Goal: Navigation & Orientation: Find specific page/section

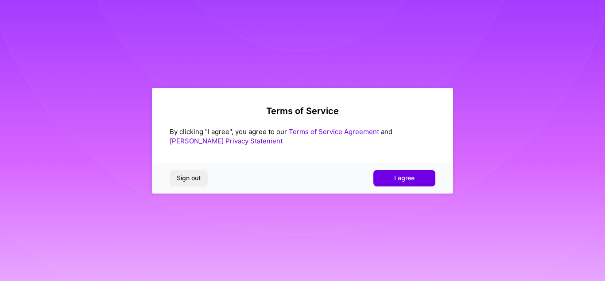
click at [414, 163] on div "Sign out I agree" at bounding box center [302, 178] width 301 height 30
click at [413, 174] on span "I agree" at bounding box center [404, 177] width 20 height 9
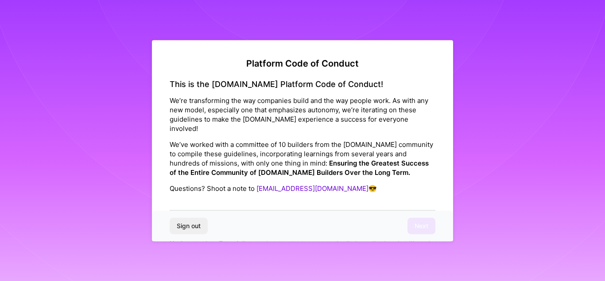
click at [352, 215] on div "Sign out Next" at bounding box center [302, 226] width 301 height 30
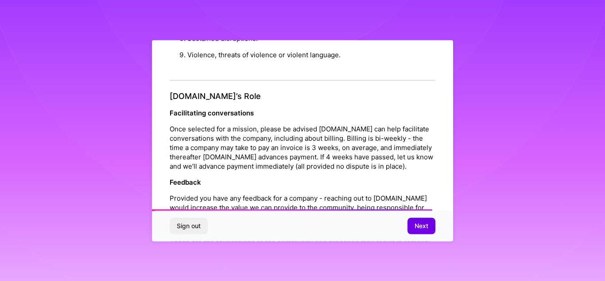
scroll to position [1056, 0]
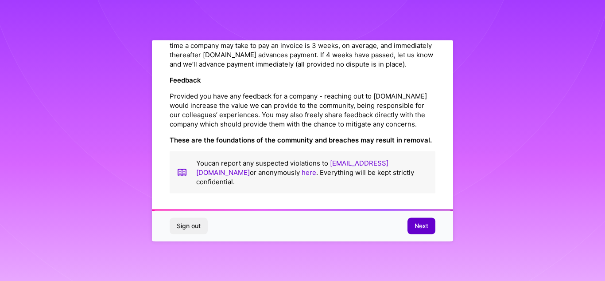
click at [415, 220] on button "Next" at bounding box center [422, 226] width 28 height 16
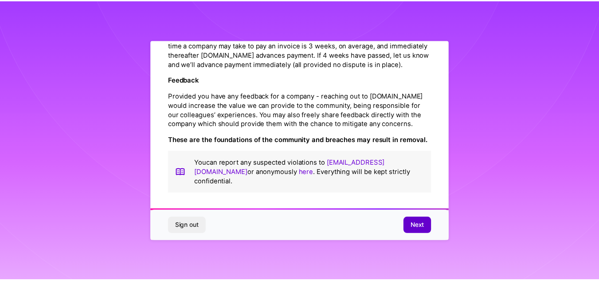
scroll to position [39, 0]
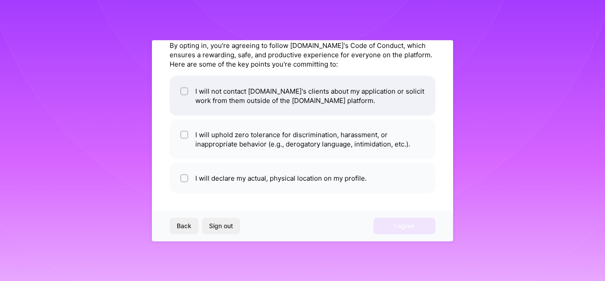
click at [185, 91] on input "checkbox" at bounding box center [185, 91] width 6 height 6
checkbox input "true"
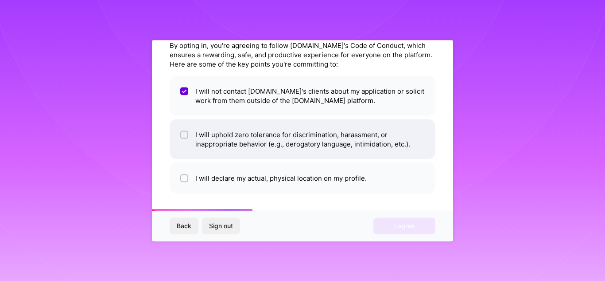
click at [186, 133] on input "checkbox" at bounding box center [185, 135] width 6 height 6
checkbox input "true"
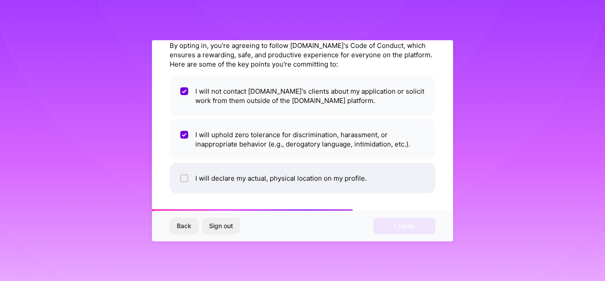
click at [187, 177] on input "checkbox" at bounding box center [185, 178] width 6 height 6
checkbox input "true"
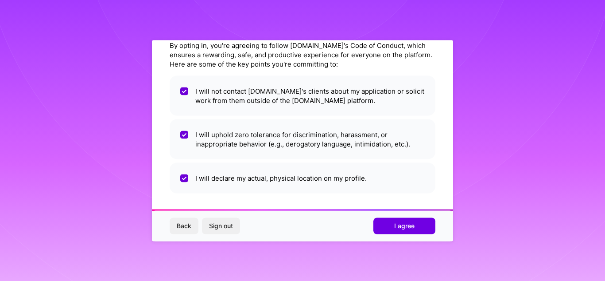
click at [439, 230] on div "Back Sign out I agree" at bounding box center [302, 226] width 301 height 30
click at [421, 230] on button "I agree" at bounding box center [405, 226] width 62 height 16
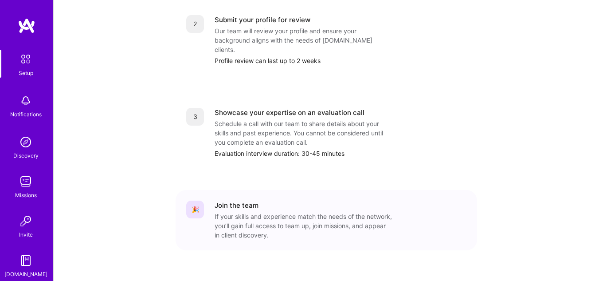
click at [23, 53] on img at bounding box center [25, 59] width 19 height 19
click at [22, 90] on div "Notifications" at bounding box center [25, 105] width 55 height 31
click at [22, 140] on img at bounding box center [26, 142] width 18 height 18
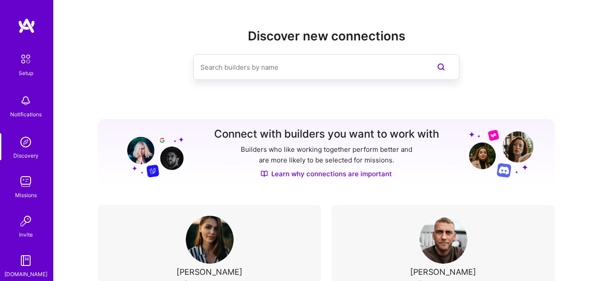
click at [16, 193] on div "Missions" at bounding box center [26, 194] width 22 height 9
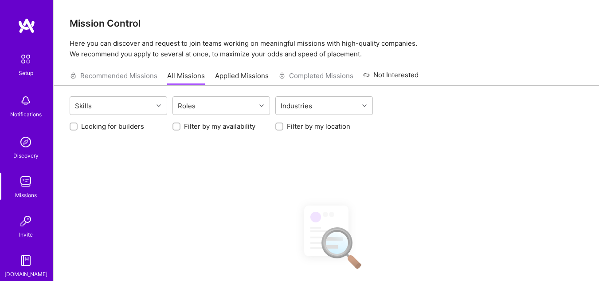
click at [22, 225] on img at bounding box center [26, 221] width 18 height 18
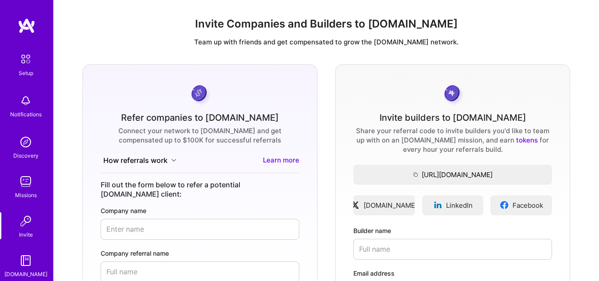
click at [21, 108] on img at bounding box center [26, 101] width 18 height 18
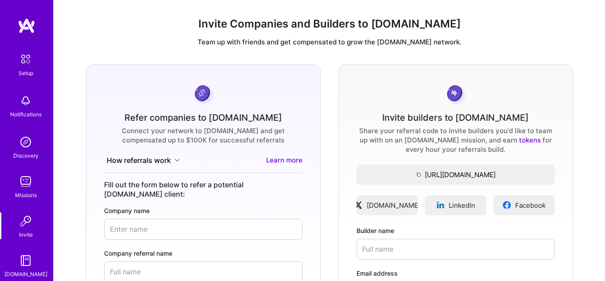
click at [26, 226] on img at bounding box center [26, 221] width 18 height 18
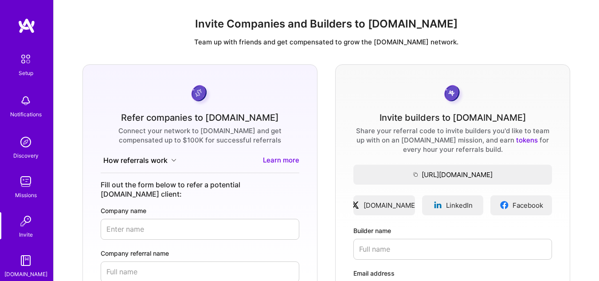
click at [19, 189] on img at bounding box center [26, 181] width 18 height 18
